Goal: Obtain resource: Obtain resource

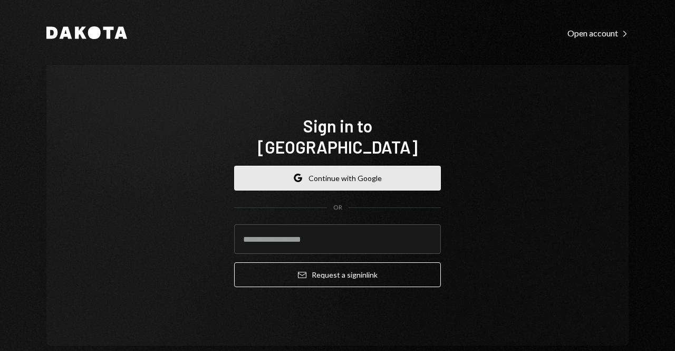
click at [404, 171] on button "Google Continue with Google" at bounding box center [337, 178] width 207 height 25
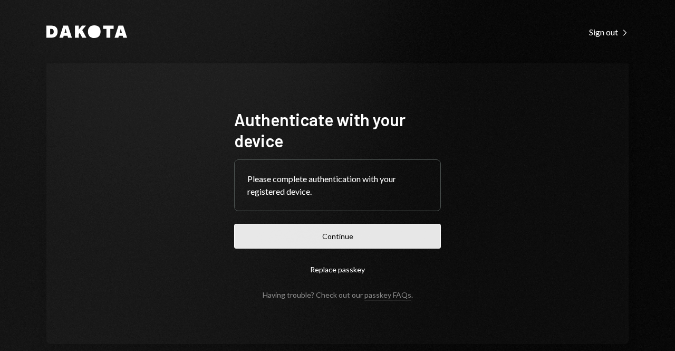
click at [378, 241] on button "Continue" at bounding box center [337, 236] width 207 height 25
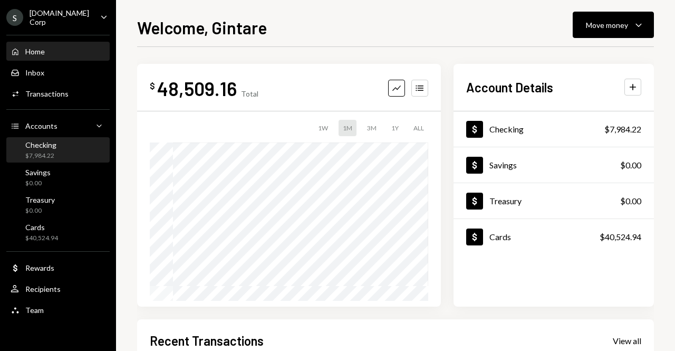
click at [64, 140] on div "Checking $7,984.22" at bounding box center [58, 150] width 95 height 20
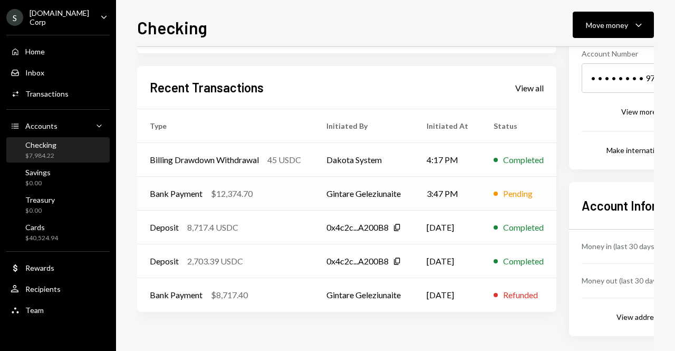
scroll to position [173, 0]
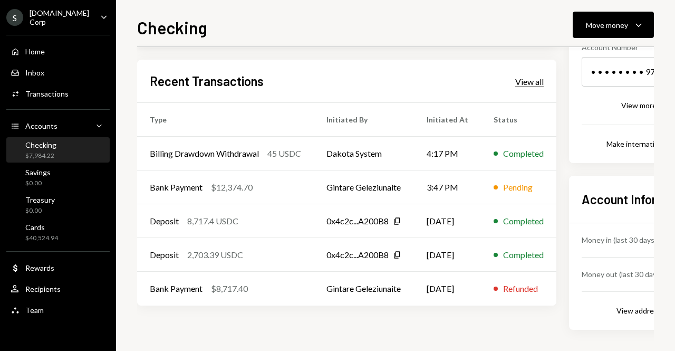
click at [544, 79] on div "View all" at bounding box center [530, 82] width 28 height 11
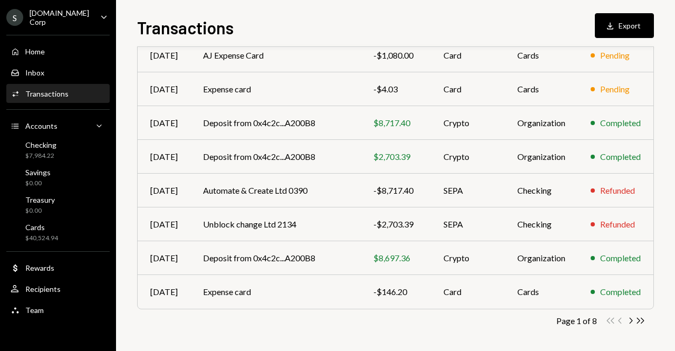
scroll to position [200, 0]
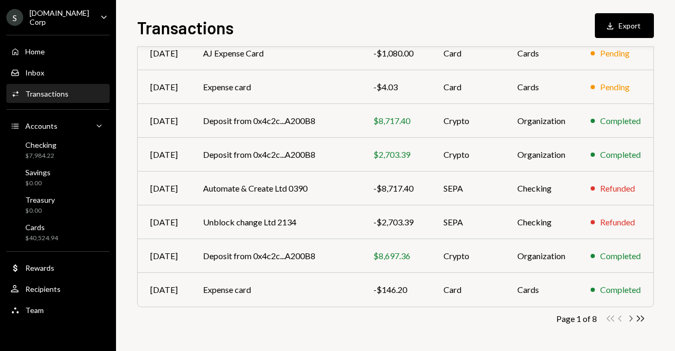
click at [630, 320] on icon "Chevron Right" at bounding box center [631, 318] width 10 height 10
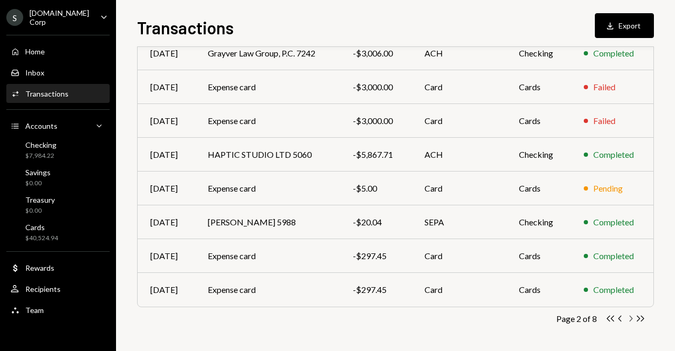
click at [635, 319] on icon "Chevron Right" at bounding box center [631, 318] width 10 height 10
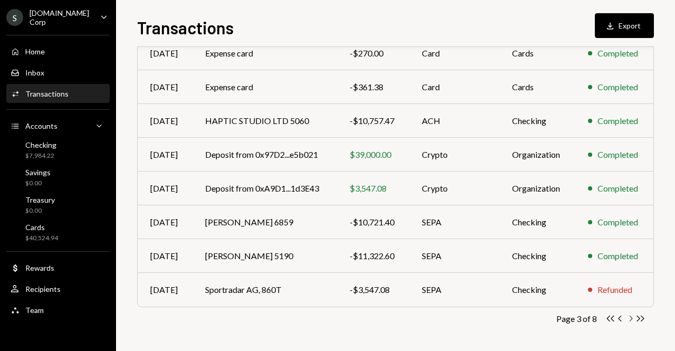
click at [631, 319] on icon "Chevron Right" at bounding box center [631, 318] width 10 height 10
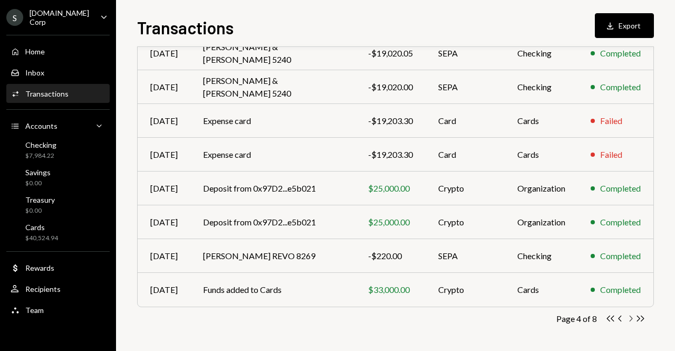
click at [631, 319] on icon "Chevron Right" at bounding box center [631, 318] width 10 height 10
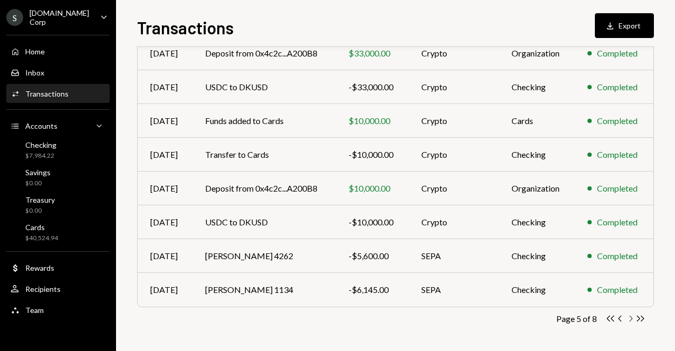
click at [633, 320] on icon "Chevron Right" at bounding box center [631, 318] width 10 height 10
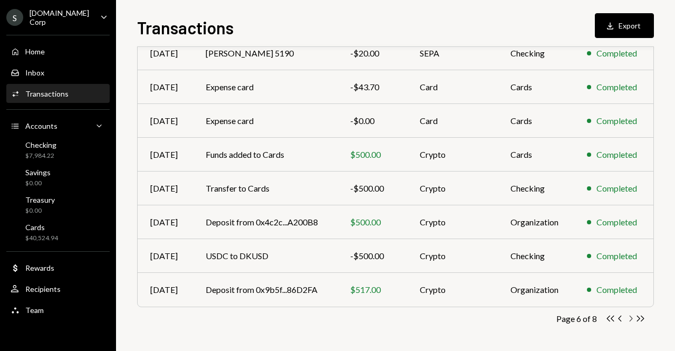
click at [633, 317] on icon "Chevron Right" at bounding box center [631, 318] width 10 height 10
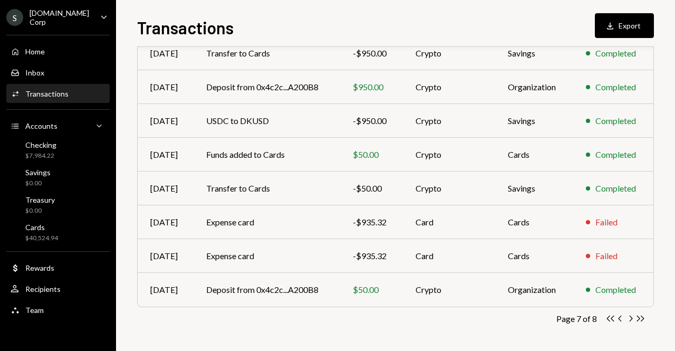
click at [631, 323] on div "Transactions All Activity Action Chevron Down Status Chevron Down Account Chevr…" at bounding box center [395, 107] width 517 height 487
click at [632, 314] on icon "Chevron Right" at bounding box center [631, 318] width 10 height 10
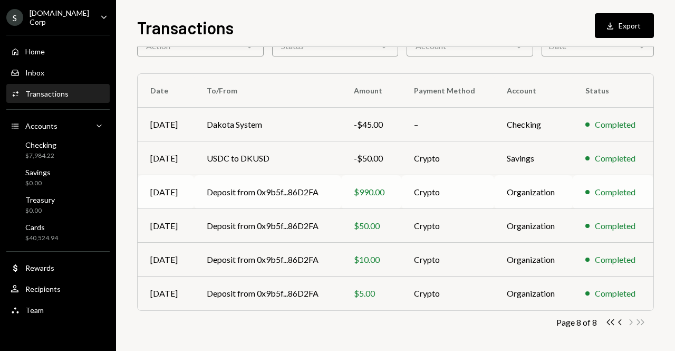
scroll to position [65, 0]
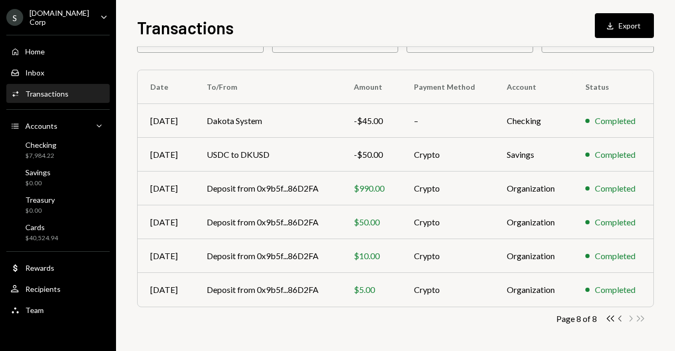
click at [618, 317] on icon "Chevron Left" at bounding box center [621, 318] width 10 height 10
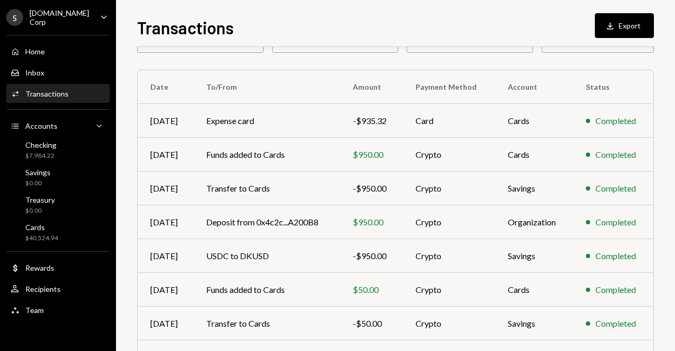
scroll to position [200, 0]
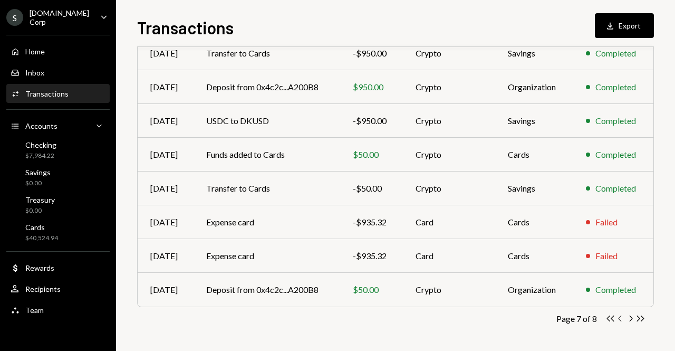
click at [618, 321] on icon "Chevron Left" at bounding box center [621, 318] width 10 height 10
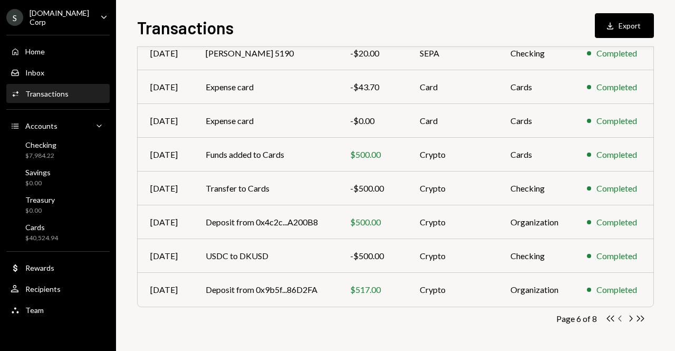
click at [618, 321] on icon "Chevron Left" at bounding box center [621, 318] width 10 height 10
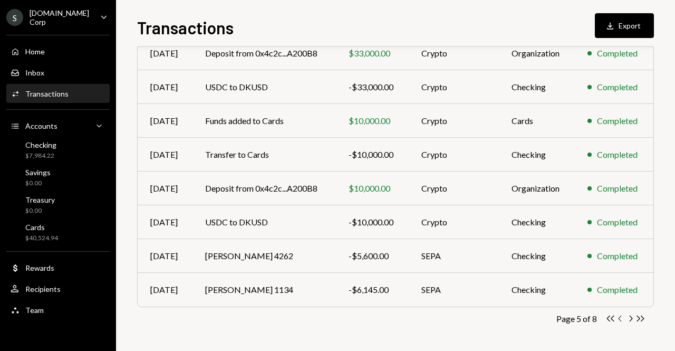
click at [618, 321] on icon "Chevron Left" at bounding box center [621, 318] width 10 height 10
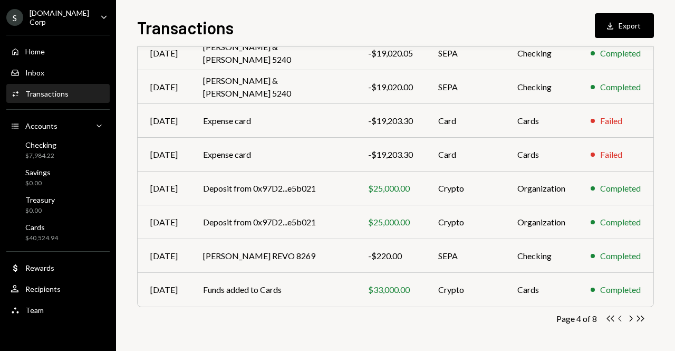
click at [618, 321] on icon "Chevron Left" at bounding box center [621, 318] width 10 height 10
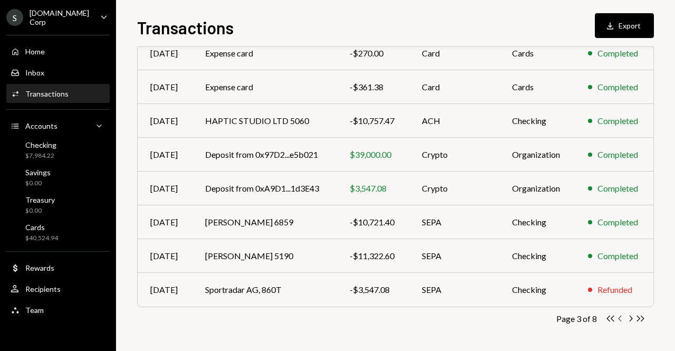
click at [620, 321] on icon "Chevron Left" at bounding box center [621, 318] width 10 height 10
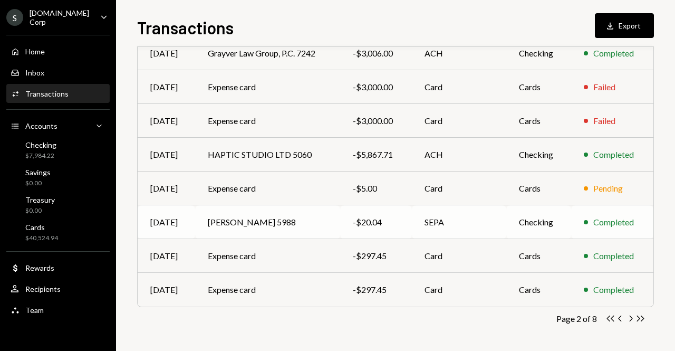
click at [523, 226] on td "Checking" at bounding box center [539, 222] width 65 height 34
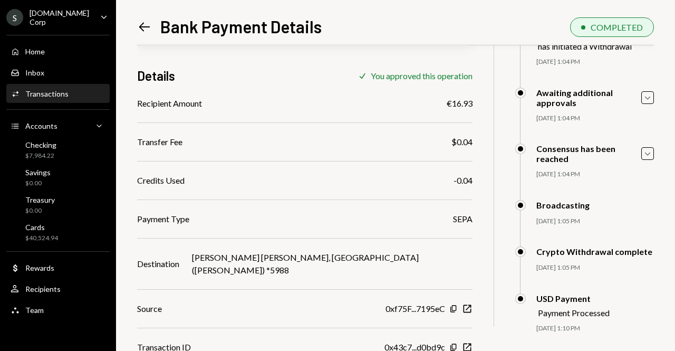
scroll to position [98, 0]
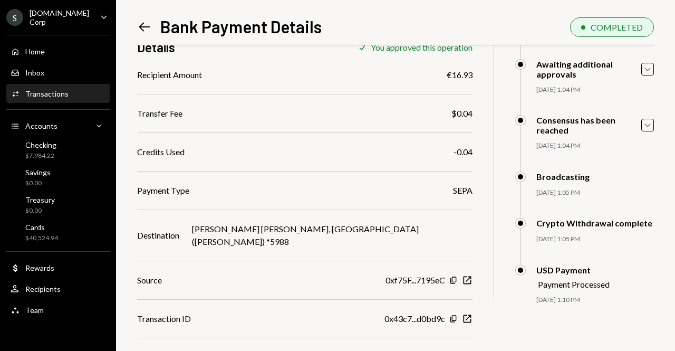
click at [422, 350] on div "Download" at bounding box center [440, 357] width 37 height 10
